Goal: Task Accomplishment & Management: Use online tool/utility

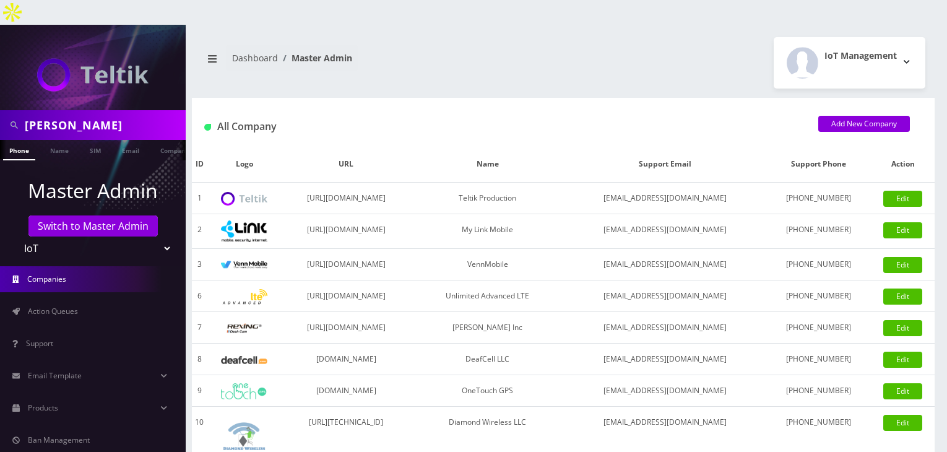
click at [0, 110] on div "CHESKY" at bounding box center [93, 125] width 186 height 30
type input "[PERSON_NAME]"
click at [55, 140] on link "Name" at bounding box center [59, 150] width 31 height 20
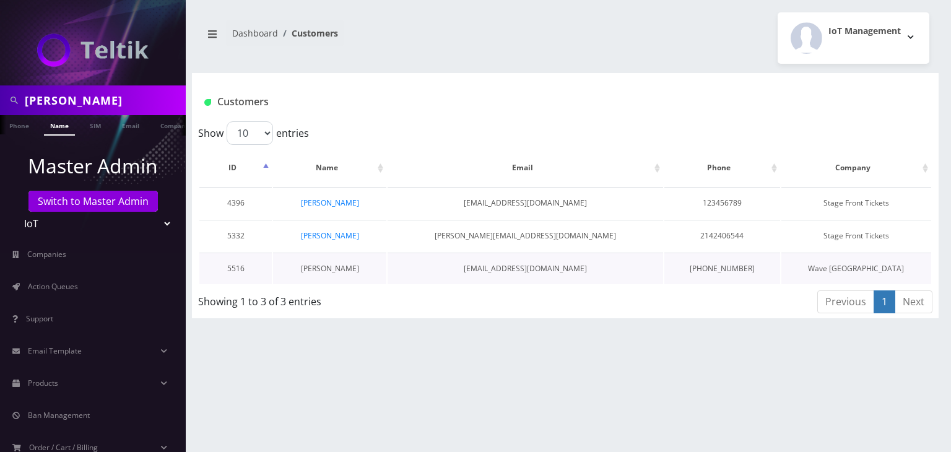
click at [324, 269] on link "Jeff Michel" at bounding box center [330, 268] width 58 height 11
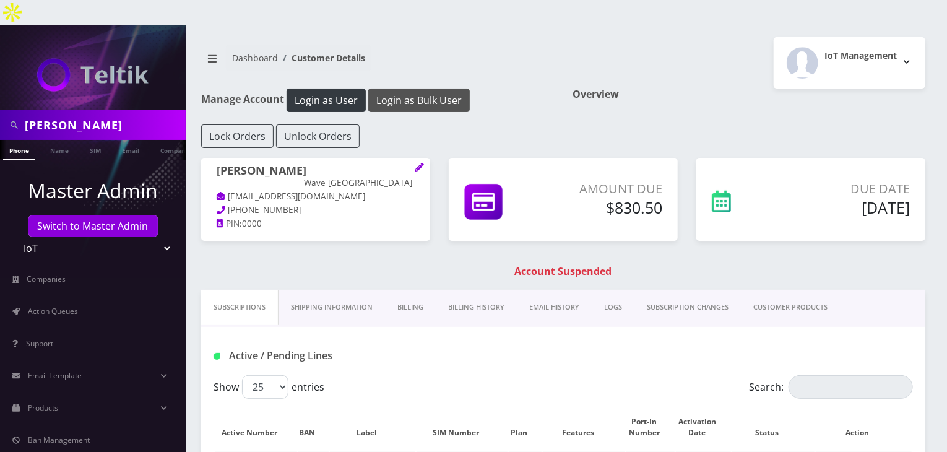
click at [406, 89] on button "Login as Bulk User" at bounding box center [419, 101] width 102 height 24
click at [158, 236] on select "Teltik Production My Link Mobile VennMobile Unlimited Advanced LTE Rexing Inc D…" at bounding box center [93, 248] width 158 height 24
click at [14, 236] on select "Teltik Production My Link Mobile VennMobile Unlimited Advanced LTE Rexing Inc D…" at bounding box center [93, 248] width 158 height 24
drag, startPoint x: 71, startPoint y: 102, endPoint x: 0, endPoint y: 105, distance: 71.3
click at [0, 110] on div "[PERSON_NAME]" at bounding box center [93, 125] width 186 height 30
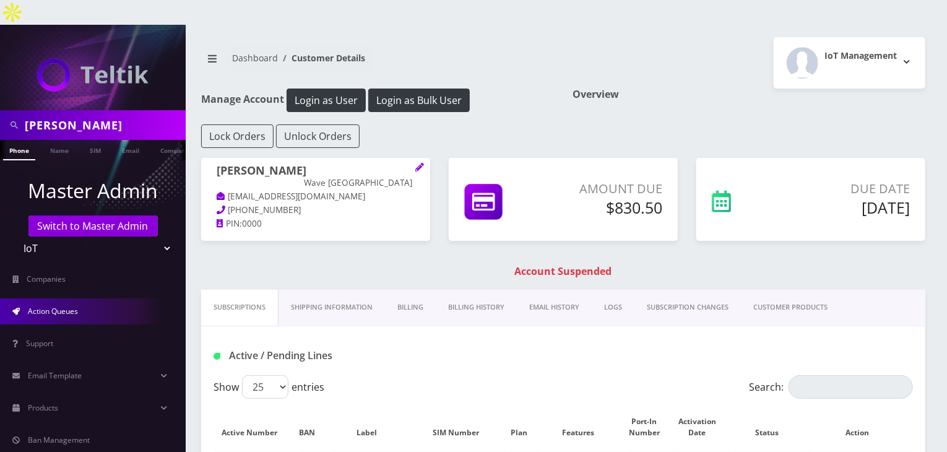
click at [56, 298] on link "Action Queues" at bounding box center [93, 311] width 186 height 26
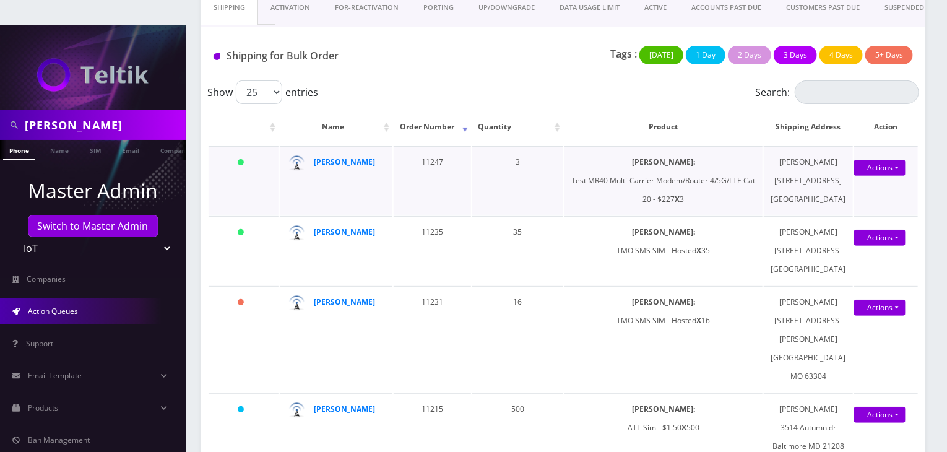
scroll to position [124, 0]
